Goal: Check status: Check status

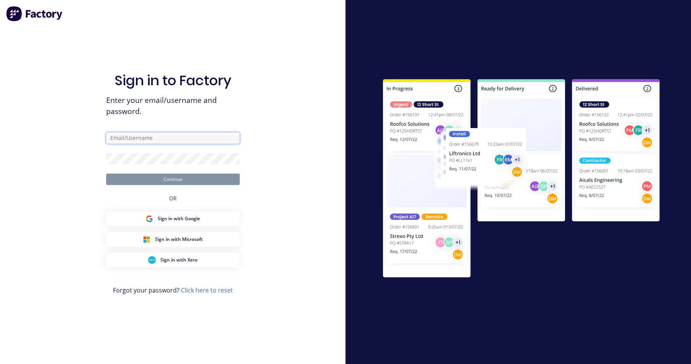
type input "[PERSON_NAME][EMAIL_ADDRESS][DOMAIN_NAME]"
click at [205, 175] on button "Continue" at bounding box center [173, 178] width 134 height 11
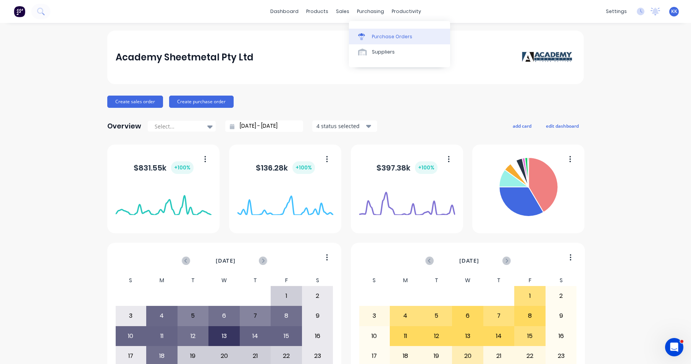
click at [387, 37] on div "Purchase Orders" at bounding box center [392, 36] width 40 height 7
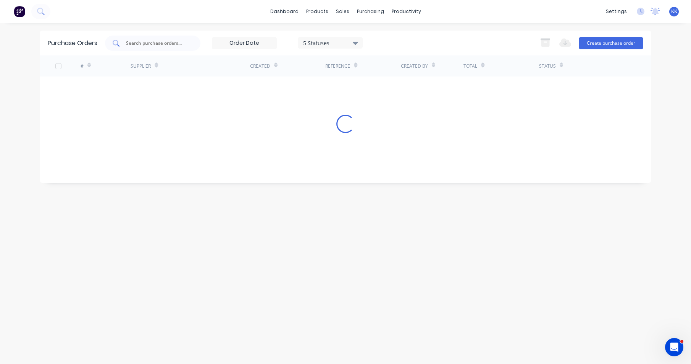
click at [140, 44] on input "text" at bounding box center [156, 43] width 63 height 8
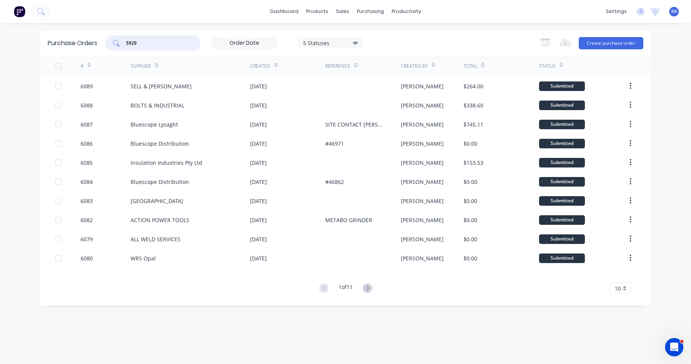
type input "5929"
click at [319, 44] on div "5 Statuses" at bounding box center [330, 43] width 55 height 8
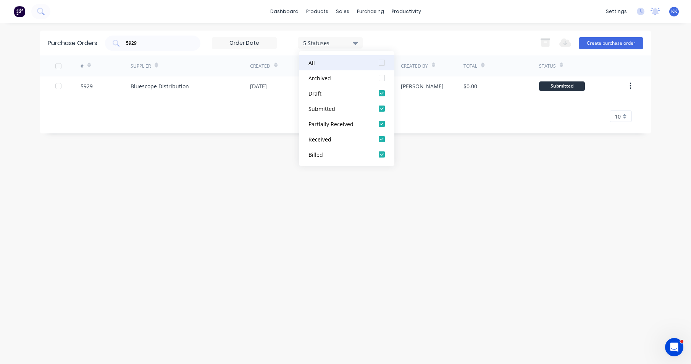
click at [385, 61] on div at bounding box center [381, 62] width 15 height 15
click at [414, 201] on div "Purchase Orders 5929 7 Statuses 7 Statuses Export to Excel (XLSX) Create purcha…" at bounding box center [345, 193] width 611 height 325
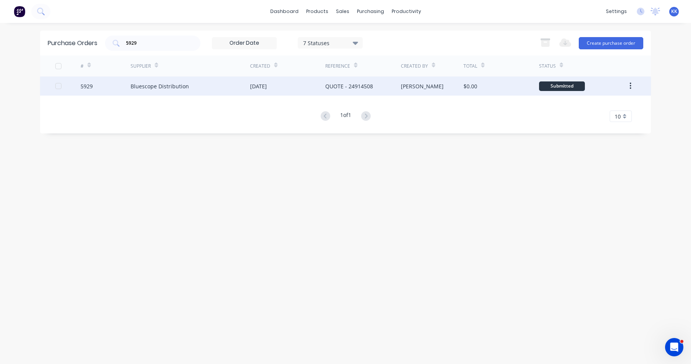
click at [298, 90] on div "22 Jul 2025" at bounding box center [287, 85] width 75 height 19
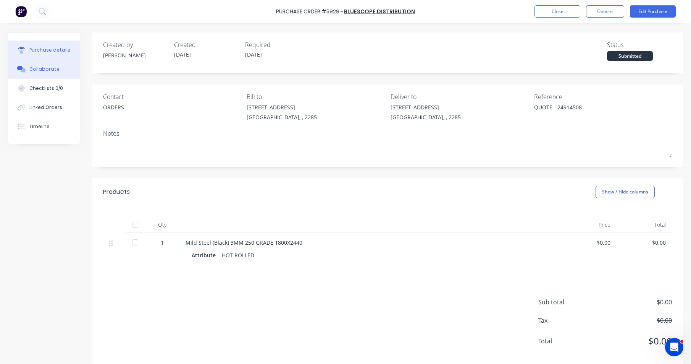
click at [55, 68] on div "Collaborate" at bounding box center [44, 69] width 30 height 7
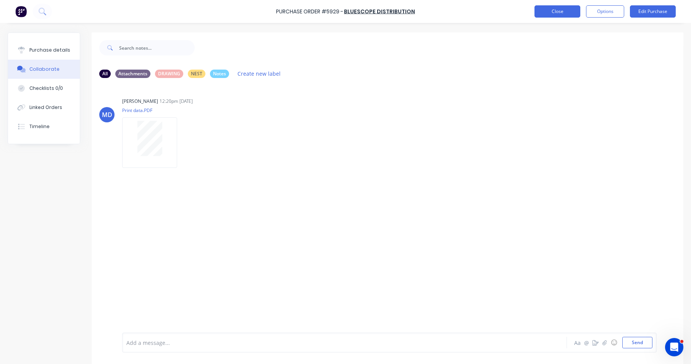
click at [555, 15] on button "Close" at bounding box center [558, 11] width 46 height 12
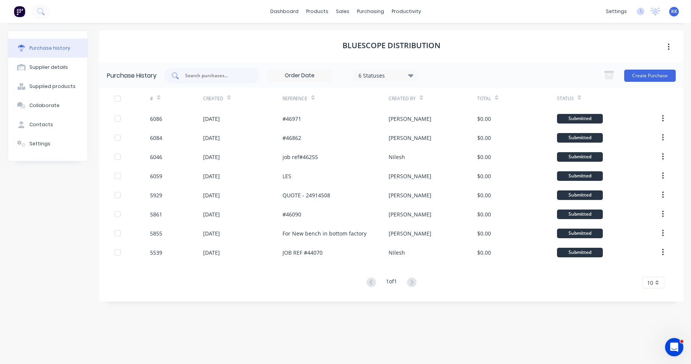
click at [213, 73] on input "text" at bounding box center [215, 76] width 63 height 8
type input "5903"
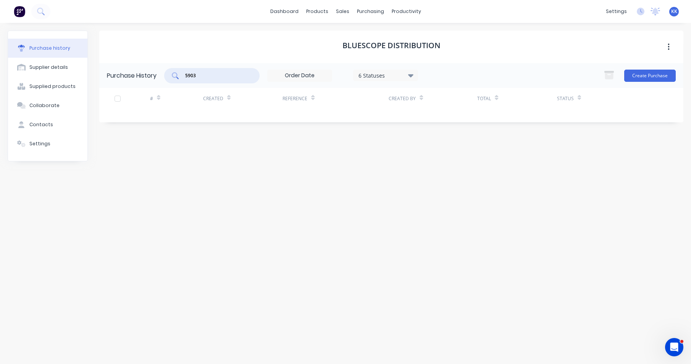
click at [408, 77] on div "6 Statuses" at bounding box center [386, 75] width 55 height 8
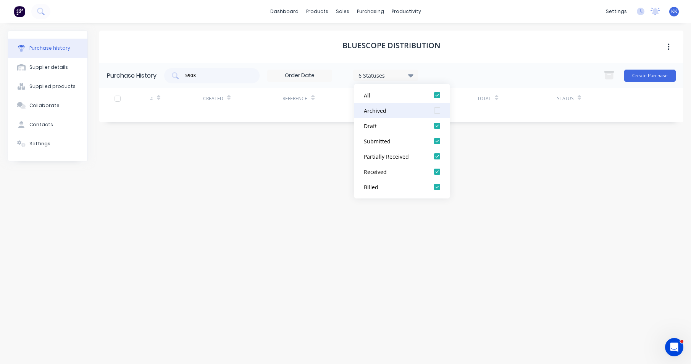
click at [438, 110] on div at bounding box center [437, 110] width 15 height 15
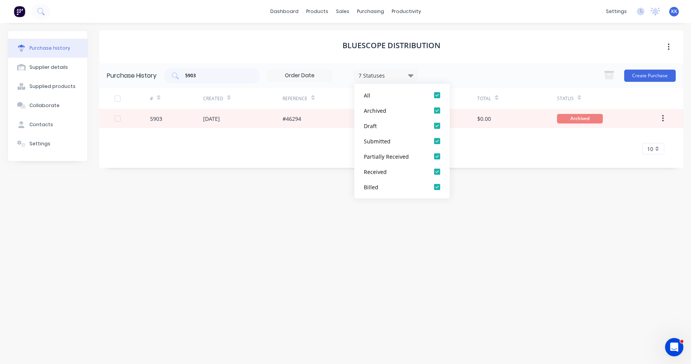
click at [456, 76] on div "5903 7 Statuses 7 Statuses Create Purchase" at bounding box center [420, 75] width 512 height 15
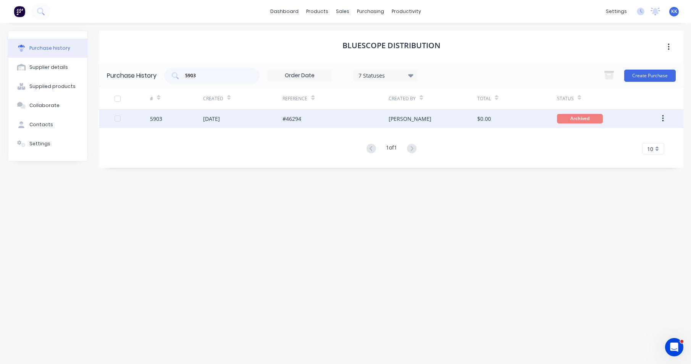
click at [502, 114] on div "$0.00" at bounding box center [517, 118] width 80 height 19
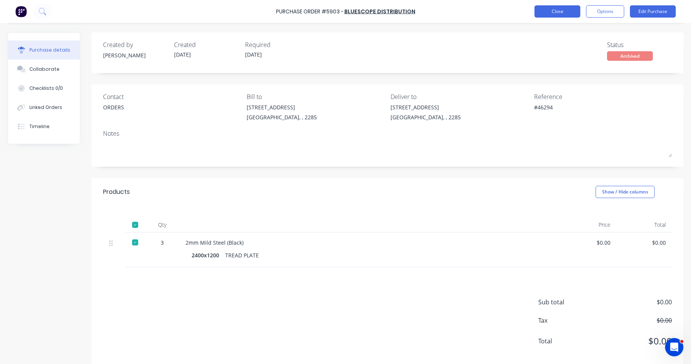
click at [553, 14] on button "Close" at bounding box center [558, 11] width 46 height 12
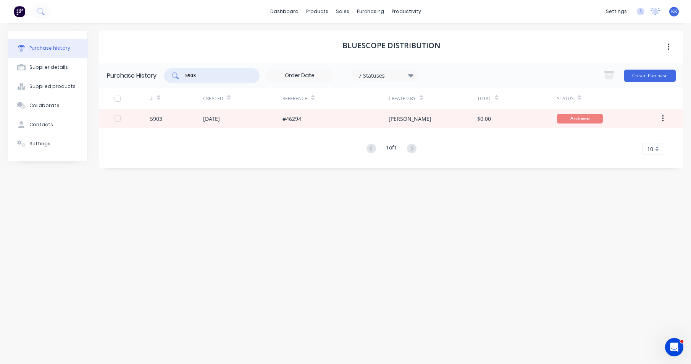
drag, startPoint x: 208, startPoint y: 76, endPoint x: 170, endPoint y: 74, distance: 37.8
click at [170, 74] on div "5903" at bounding box center [211, 75] width 95 height 15
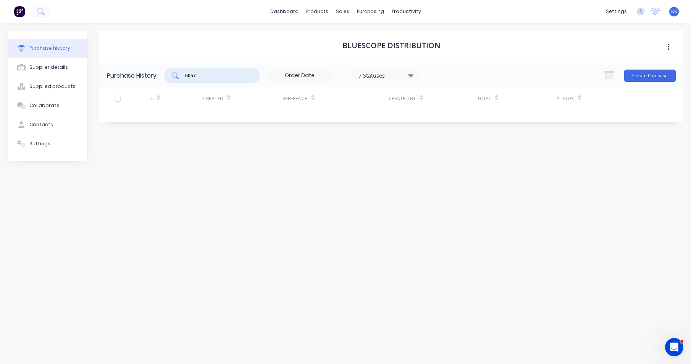
type input "6057"
click at [399, 75] on div "7 Statuses" at bounding box center [386, 75] width 55 height 8
click at [381, 36] on div "Purchase Orders" at bounding box center [395, 36] width 40 height 7
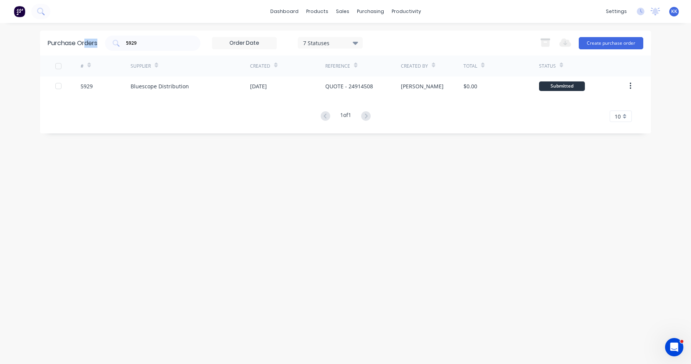
click at [86, 41] on div "Purchase Orders 5929 7 Statuses 7 Statuses Export to Excel (XLSX) Create purcha…" at bounding box center [345, 43] width 611 height 25
click at [136, 47] on input "5929" at bounding box center [156, 43] width 63 height 8
click at [136, 47] on input "36057" at bounding box center [156, 43] width 63 height 8
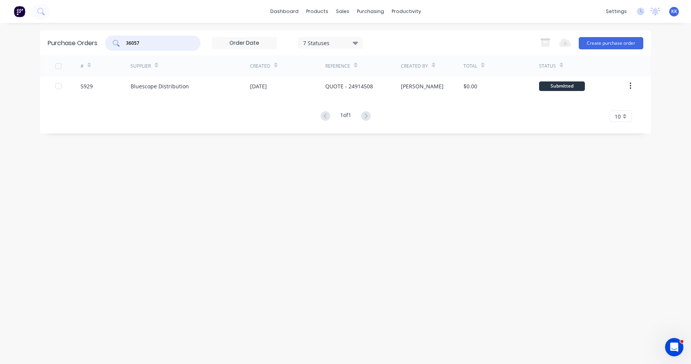
click at [136, 47] on input "36057" at bounding box center [156, 43] width 63 height 8
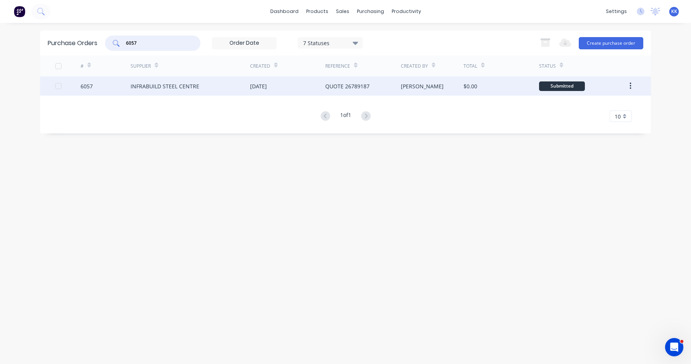
type input "6057"
click at [211, 88] on div "INFRABUILD STEEL CENTRE" at bounding box center [191, 85] width 120 height 19
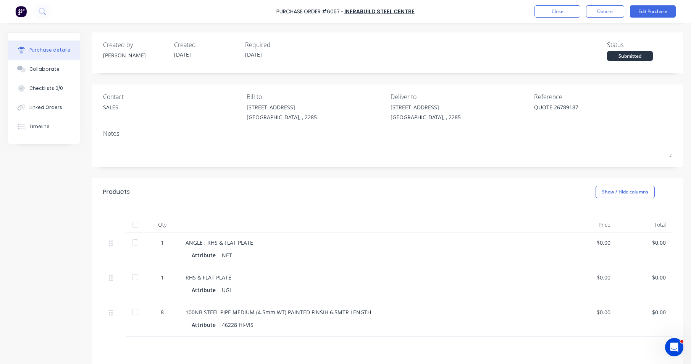
click at [137, 223] on div at bounding box center [135, 224] width 15 height 15
click at [51, 67] on div "Collaborate" at bounding box center [44, 69] width 30 height 7
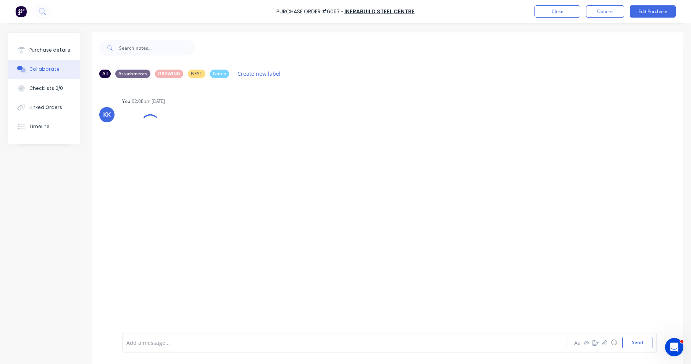
click at [169, 343] on div at bounding box center [324, 342] width 395 height 8
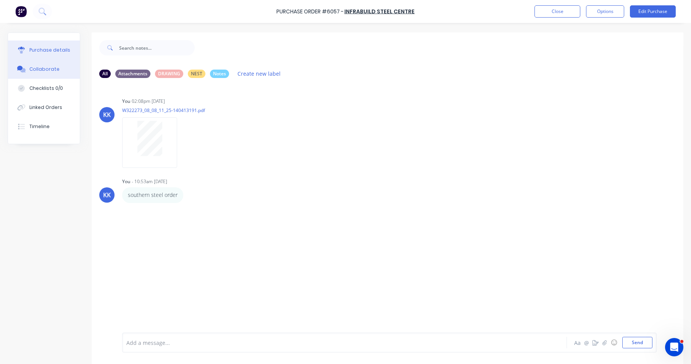
click at [64, 49] on div "Purchase details" at bounding box center [49, 50] width 41 height 7
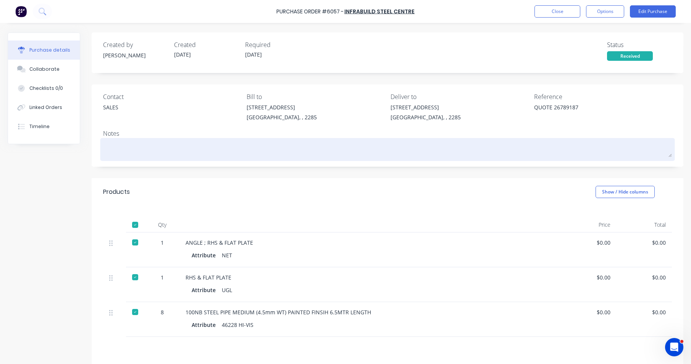
click at [145, 145] on textarea at bounding box center [387, 148] width 569 height 17
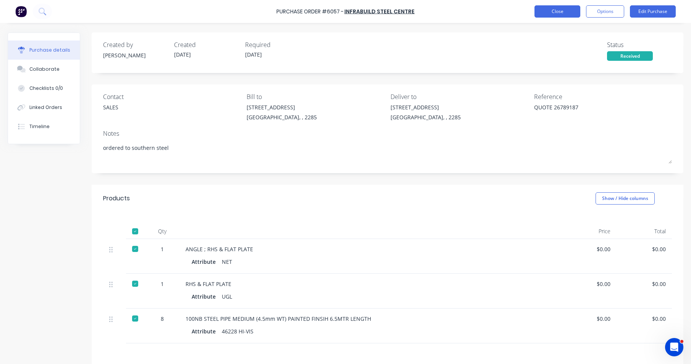
type textarea "ordered to southern steel"
click at [558, 15] on button "Close" at bounding box center [558, 11] width 46 height 12
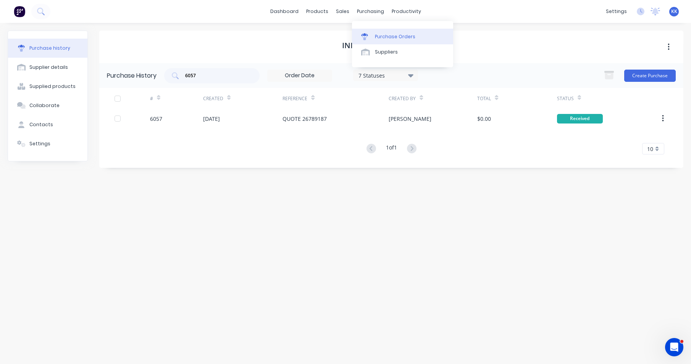
click at [383, 34] on div "Purchase Orders" at bounding box center [395, 36] width 40 height 7
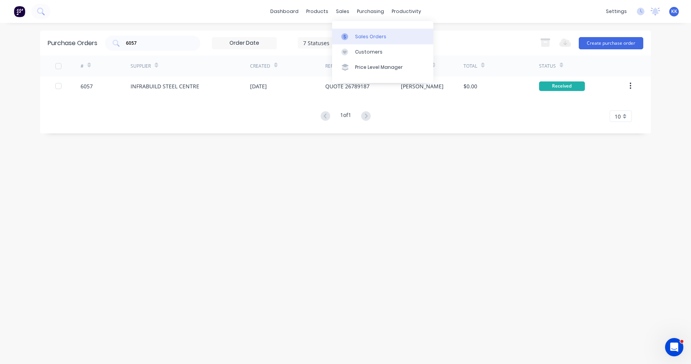
click at [356, 36] on div "Sales Orders" at bounding box center [370, 36] width 31 height 7
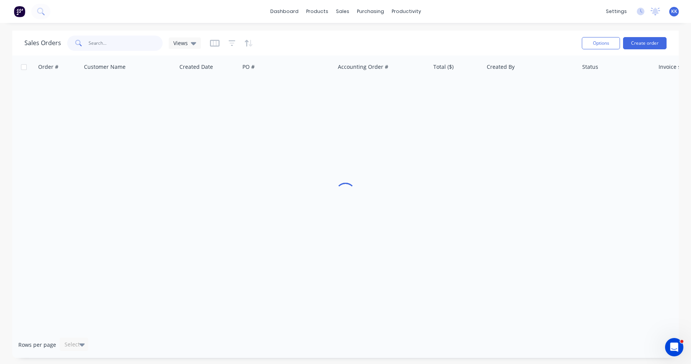
click at [117, 45] on input "text" at bounding box center [126, 43] width 74 height 15
type input "5929"
click at [249, 45] on icon "button" at bounding box center [251, 43] width 4 height 7
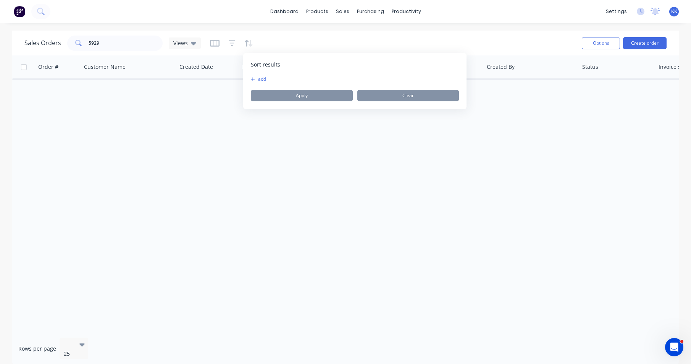
click at [260, 80] on button "add" at bounding box center [256, 79] width 10 height 6
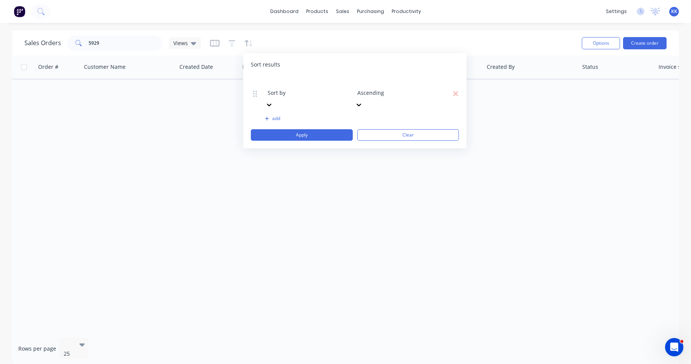
click at [274, 84] on div at bounding box center [323, 83] width 110 height 10
click at [378, 79] on div at bounding box center [412, 83] width 110 height 10
click at [322, 129] on button "Apply" at bounding box center [302, 134] width 102 height 11
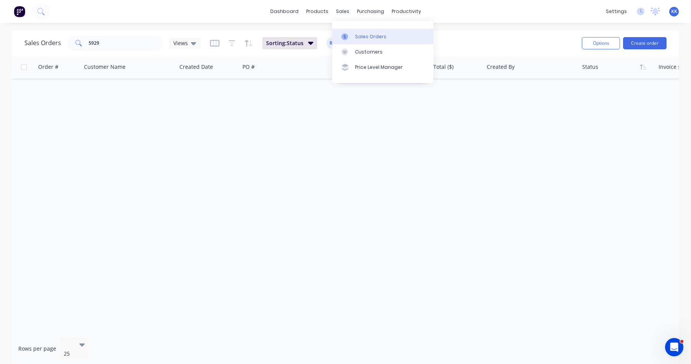
click at [352, 37] on div at bounding box center [346, 36] width 11 height 7
drag, startPoint x: 112, startPoint y: 40, endPoint x: 78, endPoint y: 40, distance: 34.4
click at [78, 40] on div "5929" at bounding box center [114, 43] width 95 height 15
click at [386, 38] on div "Purchase Orders" at bounding box center [395, 36] width 40 height 7
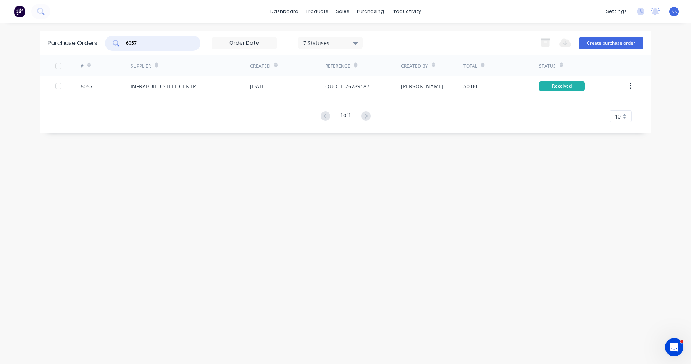
drag, startPoint x: 126, startPoint y: 43, endPoint x: 122, endPoint y: 43, distance: 4.2
click at [122, 43] on div "6057" at bounding box center [152, 43] width 95 height 15
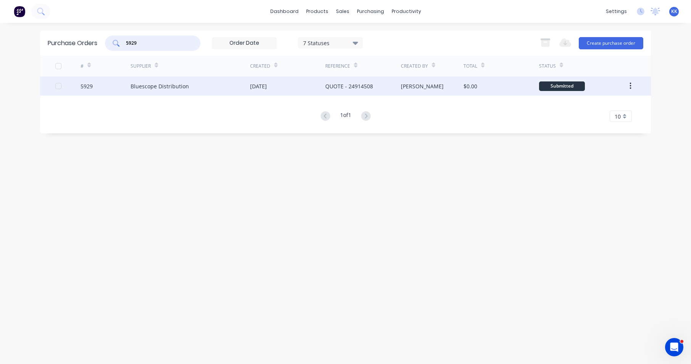
type input "5929"
click at [210, 87] on div "Bluescope Distribution" at bounding box center [191, 85] width 120 height 19
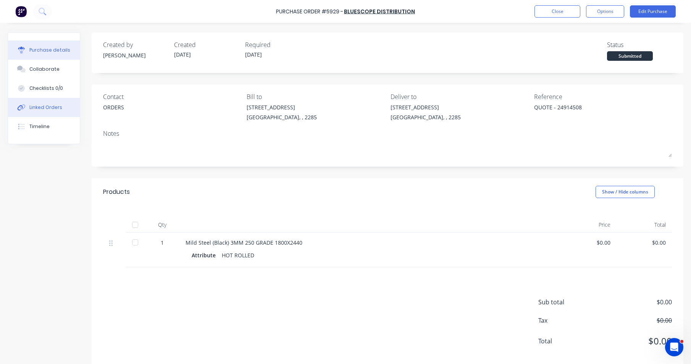
click at [49, 106] on div "Linked Orders" at bounding box center [45, 107] width 33 height 7
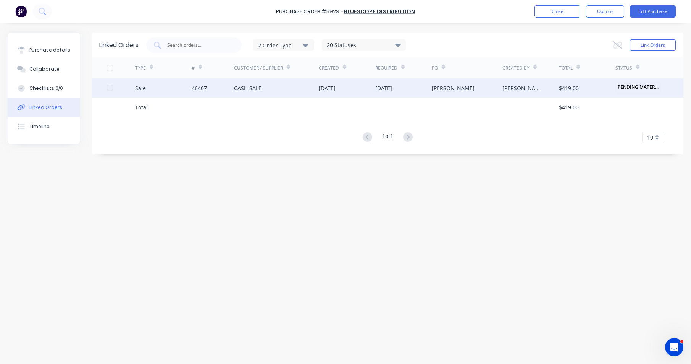
click at [327, 91] on div "22 Jul 2025" at bounding box center [327, 88] width 17 height 8
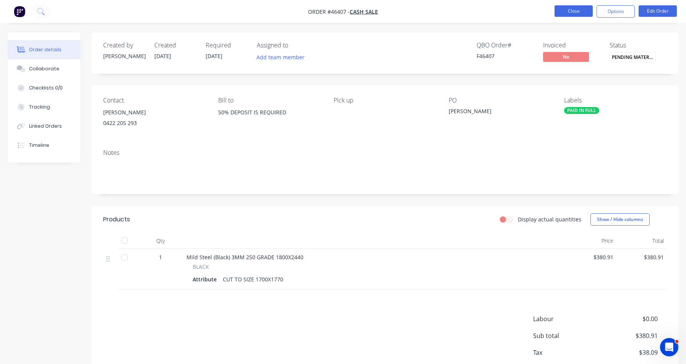
click at [580, 14] on button "Close" at bounding box center [573, 10] width 38 height 11
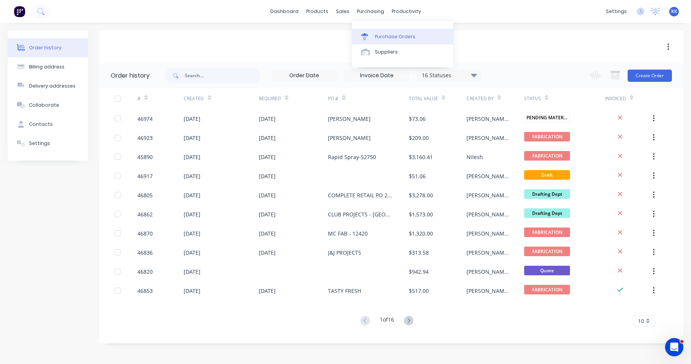
click at [384, 31] on link "Purchase Orders" at bounding box center [402, 36] width 101 height 15
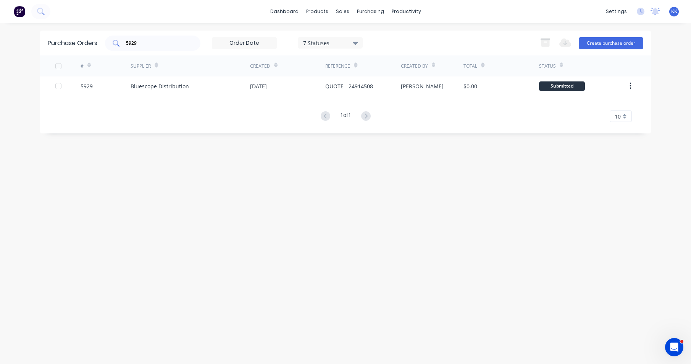
click at [149, 39] on div "5929" at bounding box center [152, 43] width 95 height 15
click at [168, 76] on div "Supplier" at bounding box center [191, 65] width 120 height 21
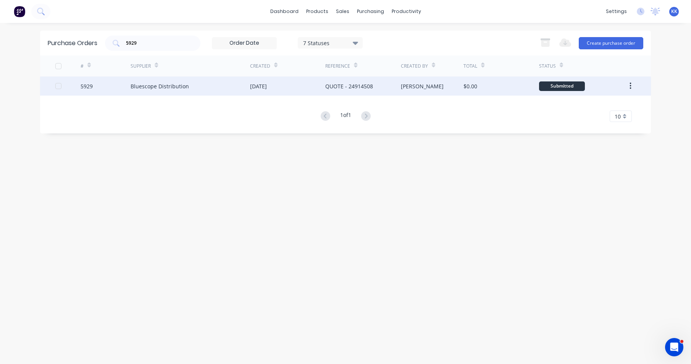
click at [177, 86] on div "Bluescope Distribution" at bounding box center [160, 86] width 58 height 8
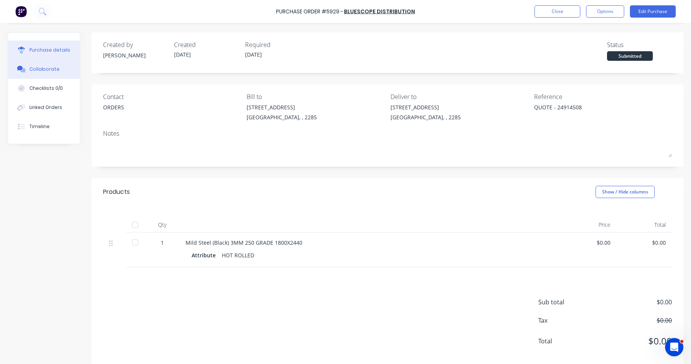
click at [59, 67] on button "Collaborate" at bounding box center [44, 69] width 72 height 19
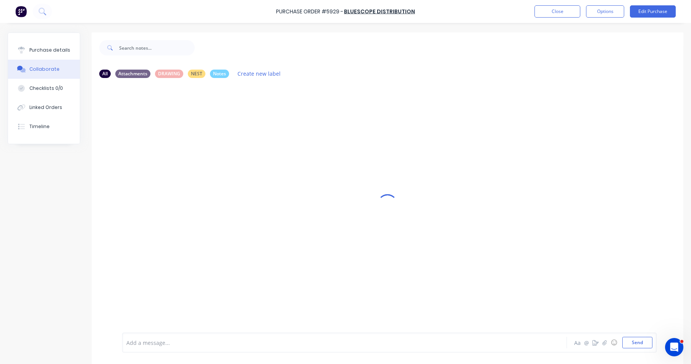
click at [134, 346] on div at bounding box center [324, 342] width 395 height 8
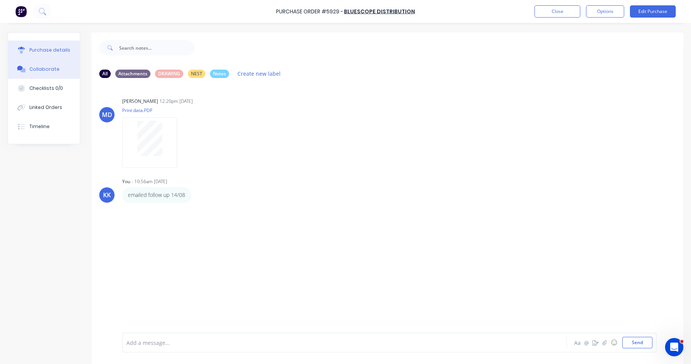
click at [65, 51] on div "Purchase details" at bounding box center [49, 50] width 41 height 7
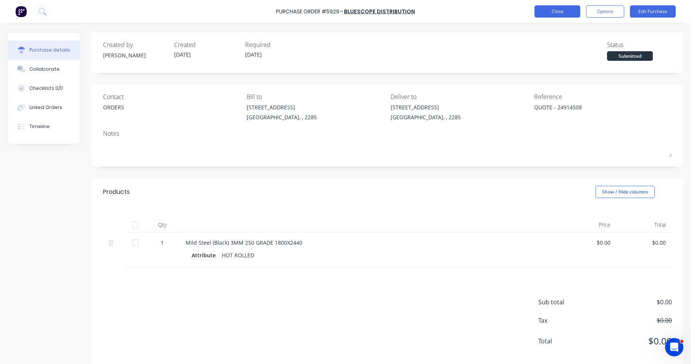
click at [554, 11] on button "Close" at bounding box center [558, 11] width 46 height 12
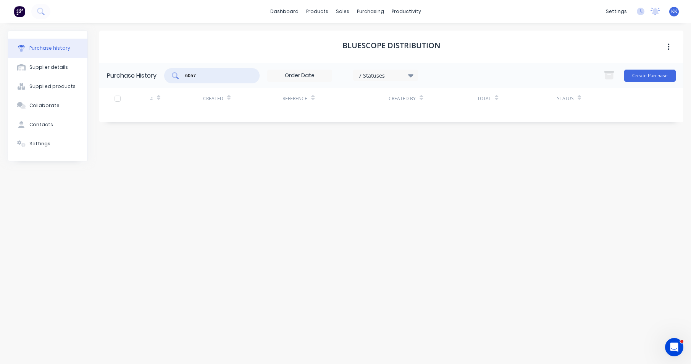
click at [174, 73] on div "6057" at bounding box center [211, 75] width 95 height 15
drag, startPoint x: 205, startPoint y: 71, endPoint x: 165, endPoint y: 72, distance: 40.5
click at [165, 72] on div "Purchase History 6046 7 Statuses 7 Statuses Create Purchase" at bounding box center [391, 75] width 584 height 25
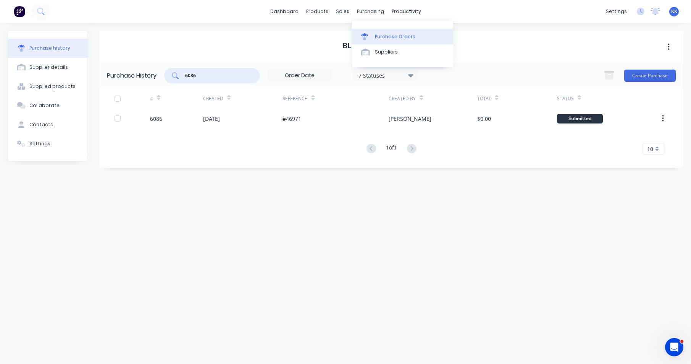
type input "6086"
click at [372, 31] on link "Purchase Orders" at bounding box center [402, 36] width 101 height 15
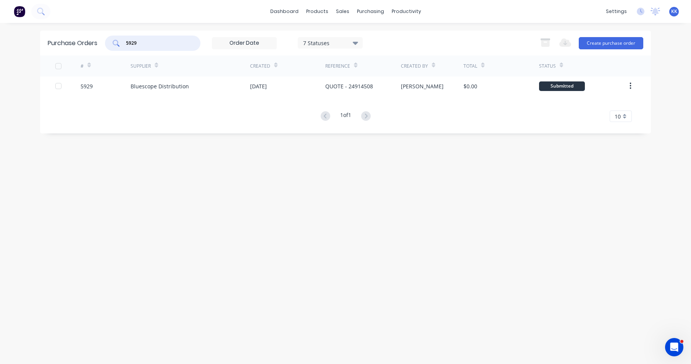
drag, startPoint x: 148, startPoint y: 44, endPoint x: 105, endPoint y: 34, distance: 44.7
click at [105, 34] on div "Purchase Orders 5929 7 Statuses 7 Statuses Export to Excel (XLSX) Create purcha…" at bounding box center [345, 43] width 611 height 25
drag, startPoint x: 162, startPoint y: 45, endPoint x: 106, endPoint y: 44, distance: 55.8
click at [106, 44] on div "6077" at bounding box center [152, 43] width 95 height 15
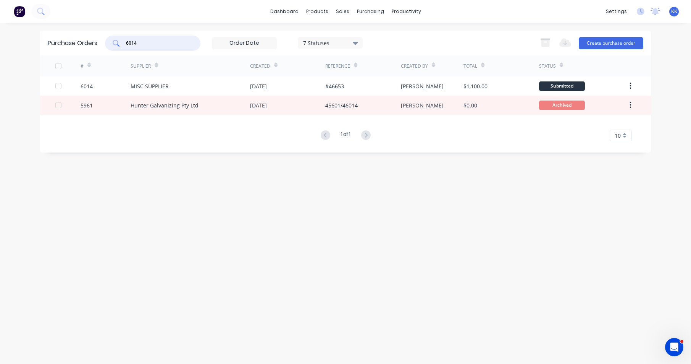
drag, startPoint x: 139, startPoint y: 45, endPoint x: 128, endPoint y: 40, distance: 11.4
click at [128, 40] on input "6014" at bounding box center [156, 43] width 63 height 8
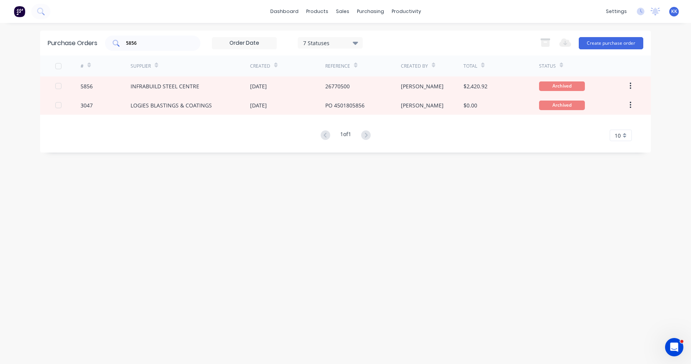
drag, startPoint x: 152, startPoint y: 47, endPoint x: 128, endPoint y: 42, distance: 23.9
click at [128, 42] on div "5856" at bounding box center [152, 43] width 95 height 15
type input "5"
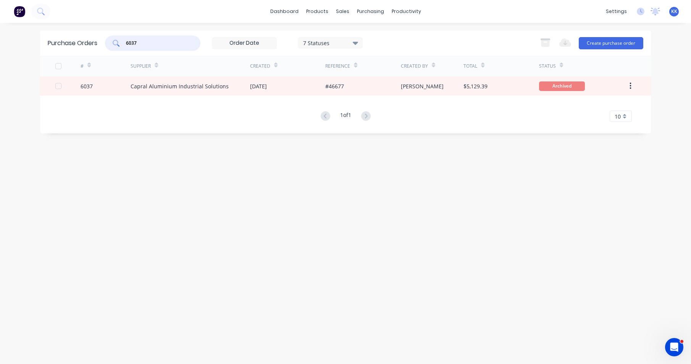
drag, startPoint x: 146, startPoint y: 43, endPoint x: 94, endPoint y: 29, distance: 53.7
click at [94, 29] on div "dashboard products sales purchasing productivity dashboard products Product Cat…" at bounding box center [345, 182] width 691 height 364
drag, startPoint x: 113, startPoint y: 31, endPoint x: 93, endPoint y: 26, distance: 21.2
click at [93, 26] on div "dashboard products sales purchasing productivity dashboard products Product Cat…" at bounding box center [345, 182] width 691 height 364
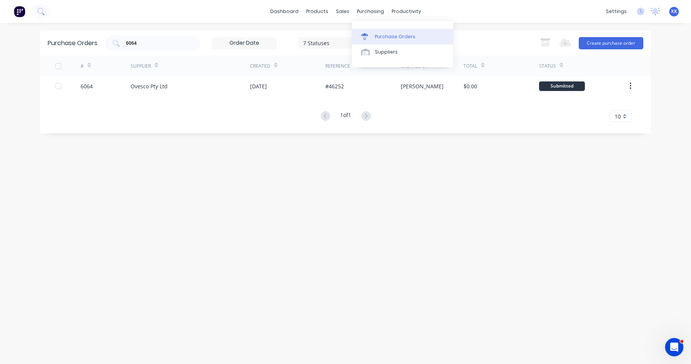
click at [378, 34] on div "Purchase Orders" at bounding box center [395, 36] width 40 height 7
click at [381, 34] on div "Purchase Orders" at bounding box center [395, 36] width 40 height 7
drag, startPoint x: 175, startPoint y: 36, endPoint x: 111, endPoint y: 52, distance: 66.3
click at [111, 52] on div "Purchase Orders 6064 7 Statuses 7 Statuses Export to Excel (XLSX) Create purcha…" at bounding box center [345, 43] width 611 height 25
click at [141, 44] on input "6064" at bounding box center [156, 43] width 63 height 8
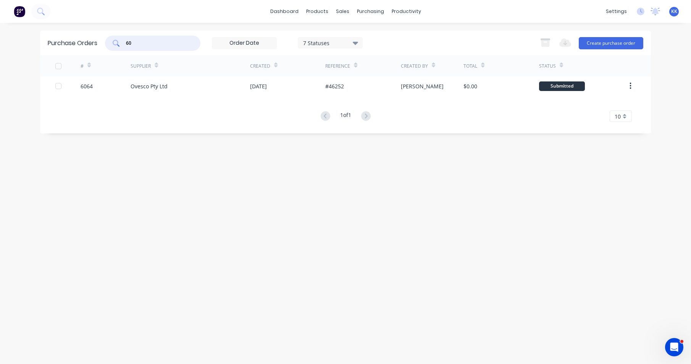
type input "6"
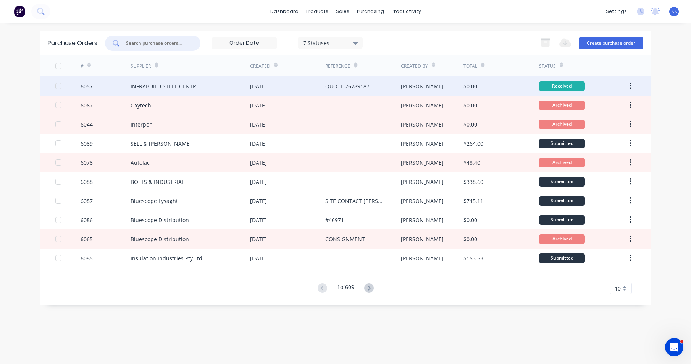
click at [59, 86] on div at bounding box center [58, 85] width 15 height 15
click at [542, 42] on icon "button" at bounding box center [545, 43] width 8 height 6
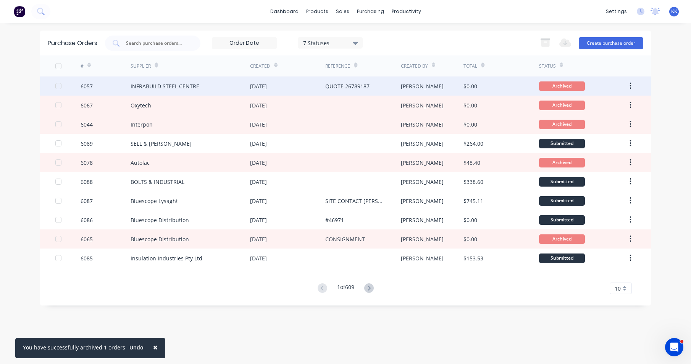
click at [332, 43] on div "7 Statuses" at bounding box center [330, 43] width 55 height 8
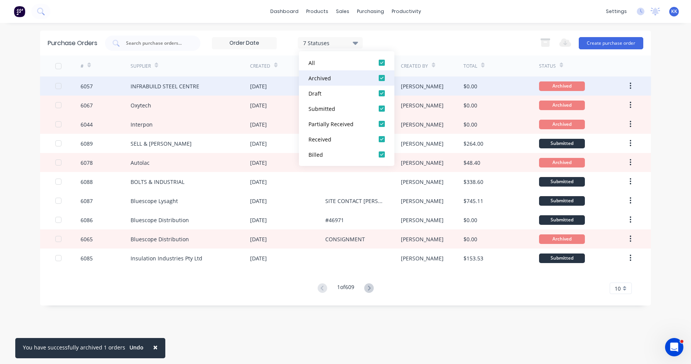
click at [383, 77] on div at bounding box center [381, 77] width 15 height 15
click at [409, 42] on div "5 Statuses 5 Statuses Export to Excel (XLSX) Create purchase order" at bounding box center [374, 43] width 539 height 15
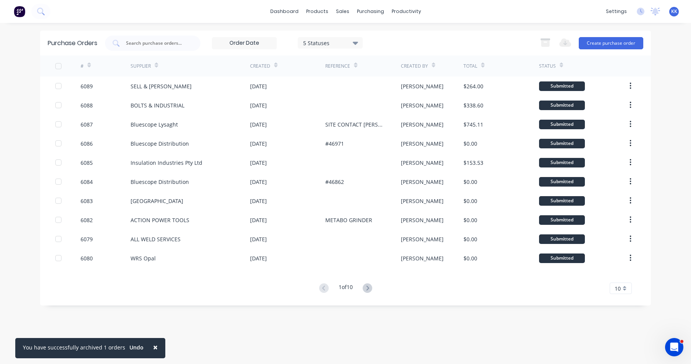
click at [334, 39] on div "5 Statuses" at bounding box center [330, 43] width 55 height 8
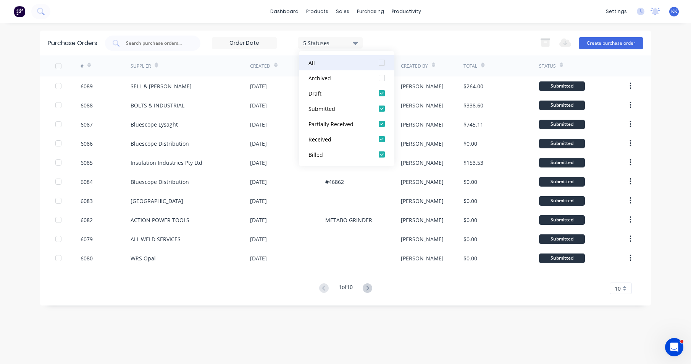
click at [383, 61] on div at bounding box center [381, 62] width 15 height 15
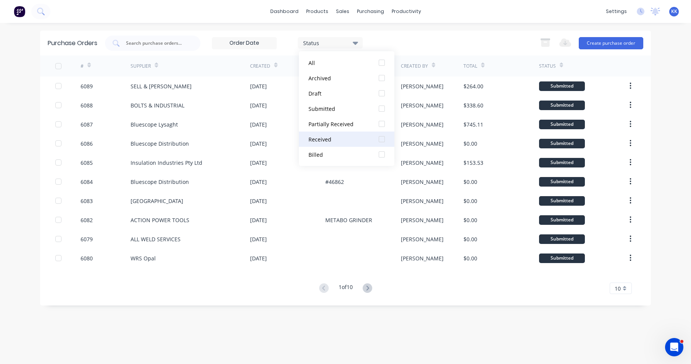
click at [381, 138] on div at bounding box center [381, 138] width 15 height 15
click at [409, 49] on div "1 Statuses 1 Statuses Export to Excel (XLSX) Create purchase order" at bounding box center [374, 43] width 539 height 15
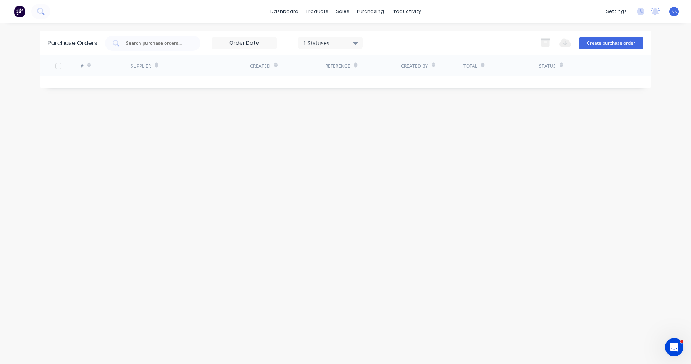
click at [356, 45] on icon at bounding box center [355, 43] width 5 height 8
